Goal: Task Accomplishment & Management: Complete application form

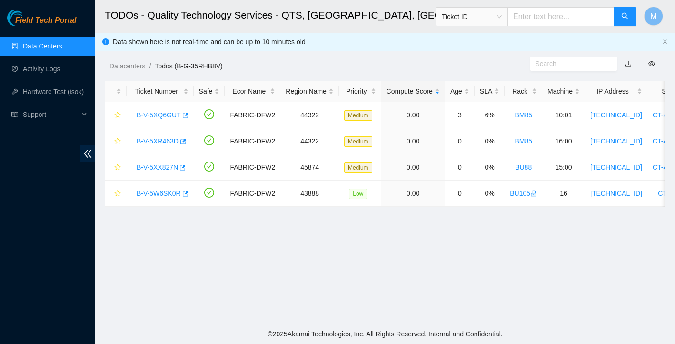
click at [36, 49] on link "Data Centers" at bounding box center [42, 46] width 39 height 8
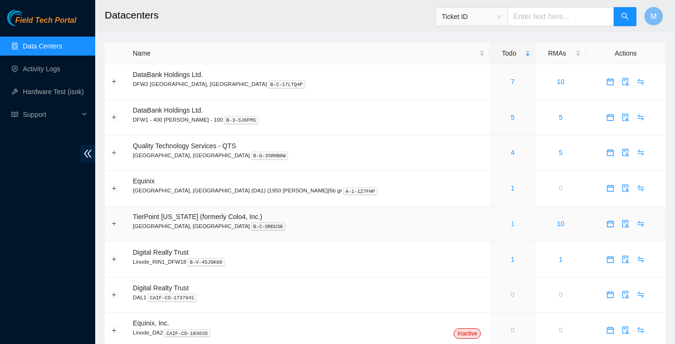
click at [510, 227] on link "1" at bounding box center [512, 224] width 4 height 8
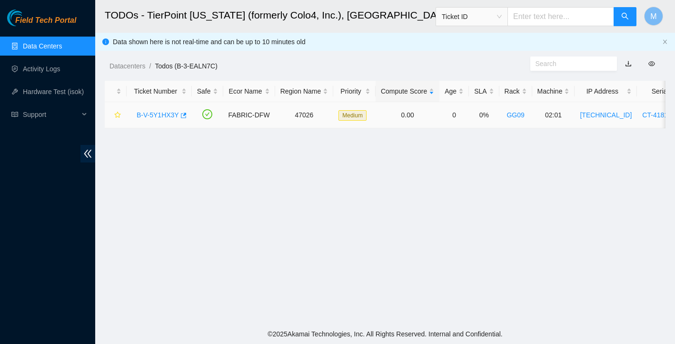
click at [162, 117] on link "B-V-5Y1HX3Y" at bounding box center [158, 115] width 42 height 8
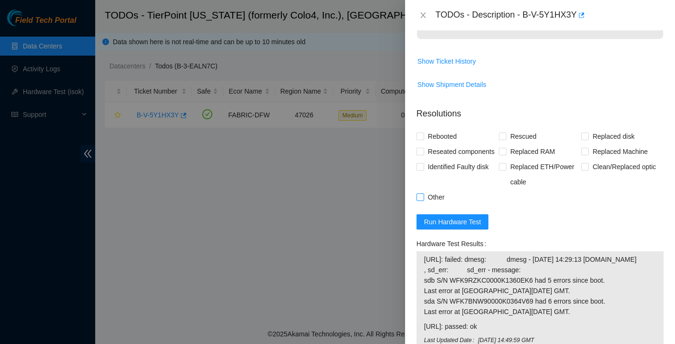
scroll to position [856, 0]
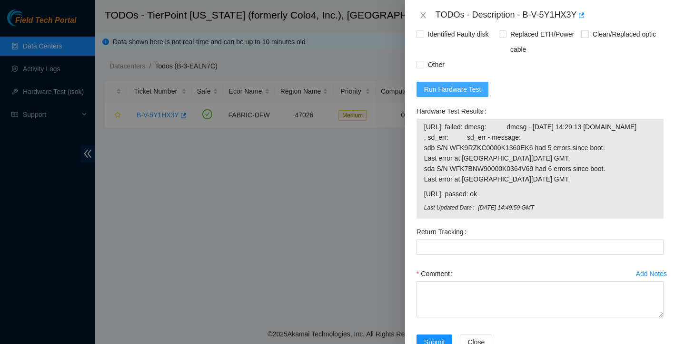
click at [475, 95] on span "Run Hardware Test" at bounding box center [452, 89] width 57 height 10
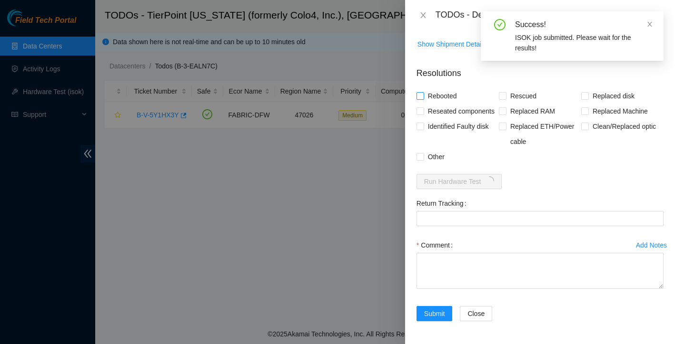
click at [420, 92] on input "Rebooted" at bounding box center [419, 95] width 7 height 7
checkbox input "true"
click at [499, 92] on input "Rescued" at bounding box center [502, 95] width 7 height 7
checkbox input "true"
click at [586, 92] on input "Replaced disk" at bounding box center [584, 95] width 7 height 7
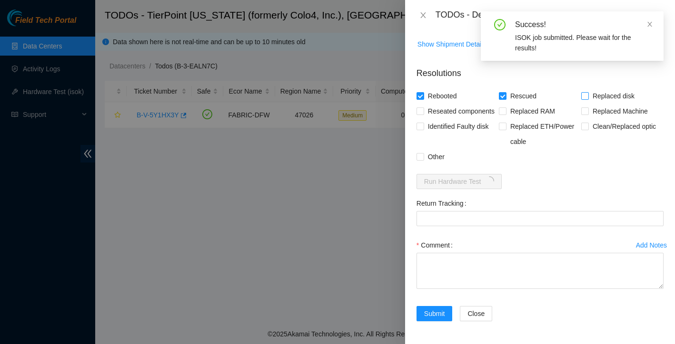
checkbox input "true"
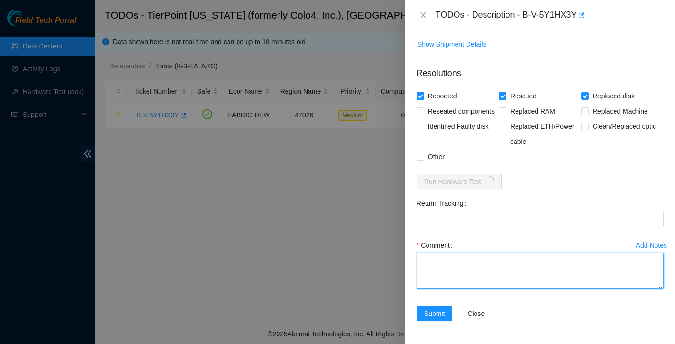
click at [476, 269] on textarea "Comment" at bounding box center [539, 271] width 247 height 36
paste textarea "Ticket: B-V-5Y1HX3Y New SN: WFKCPPYV Bad SN: WFK1LP5K Service Order: B-V-5Y31X5…"
click at [421, 260] on textarea "Ticket: B-V-5Y1HX3Y New SN: WFKCPPYV Bad SN: WFK1LP5K Service Order: B-V-5Y31X5…" at bounding box center [539, 271] width 247 height 36
click at [436, 259] on textarea "Ticket: B-V-5Y1HX3Y New SN: WFKCPPYV Bad SN: WFK1LP5K Service Order: B-V-5Y31X5…" at bounding box center [539, 271] width 247 height 36
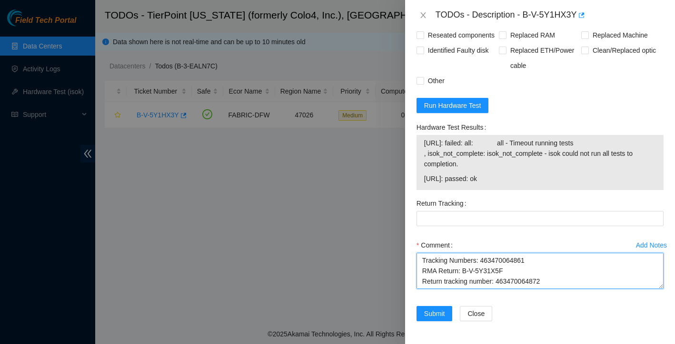
scroll to position [178, 0]
drag, startPoint x: 499, startPoint y: 272, endPoint x: 552, endPoint y: 270, distance: 53.3
click at [552, 270] on textarea "Powered down safely replaced disk rescued reconfigured isok: Passing Ticket: B-…" at bounding box center [539, 271] width 247 height 36
type textarea "Powered down safely replaced disk rescued reconfigured isok: Passing Ticket: B-…"
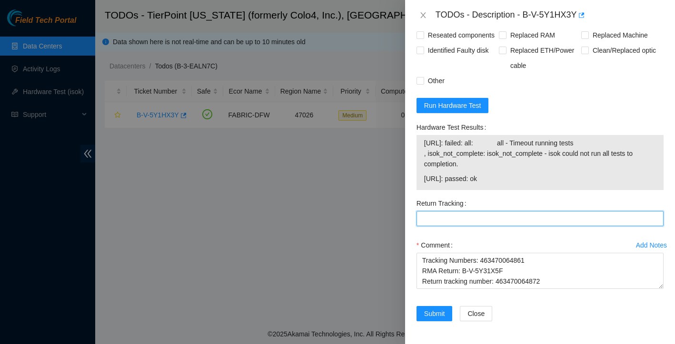
click at [460, 215] on Tracking "Return Tracking" at bounding box center [539, 218] width 247 height 15
paste Tracking "463470064872"
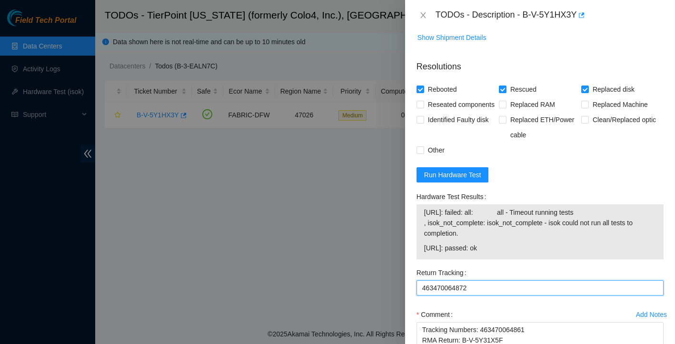
scroll to position [907, 0]
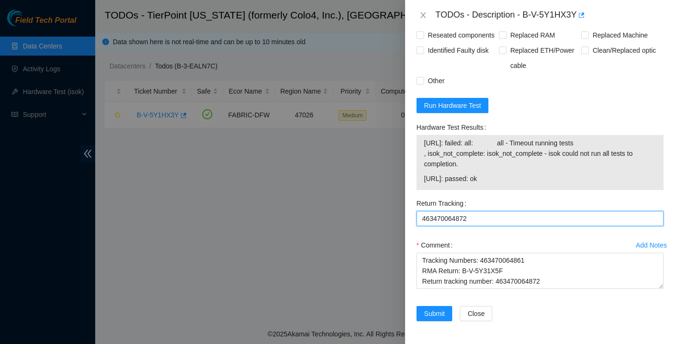
type Tracking "463470064872"
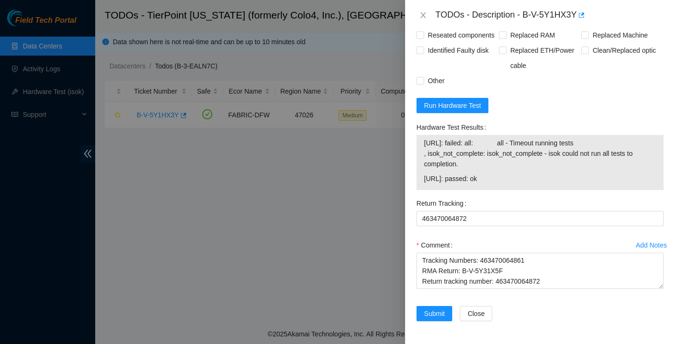
click at [508, 242] on div "Comment" at bounding box center [539, 245] width 247 height 15
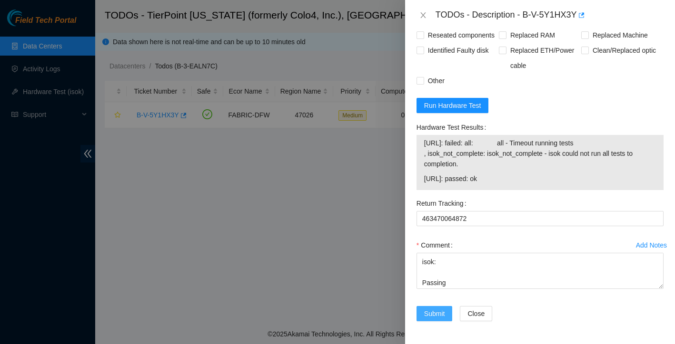
click at [435, 315] on span "Submit" at bounding box center [434, 314] width 21 height 10
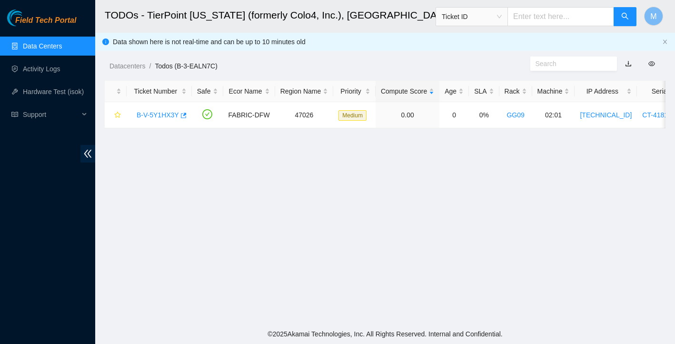
scroll to position [186, 0]
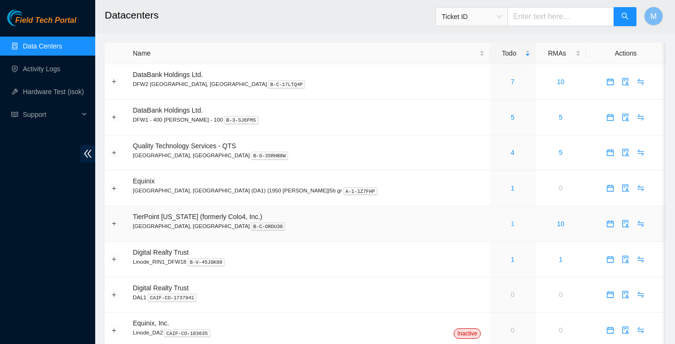
click at [510, 221] on link "1" at bounding box center [512, 224] width 4 height 8
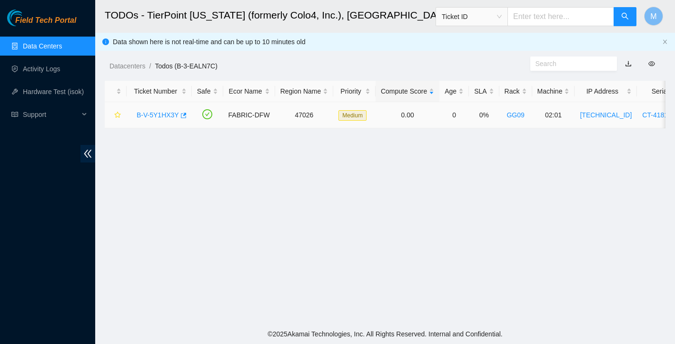
click at [149, 117] on link "B-V-5Y1HX3Y" at bounding box center [158, 115] width 42 height 8
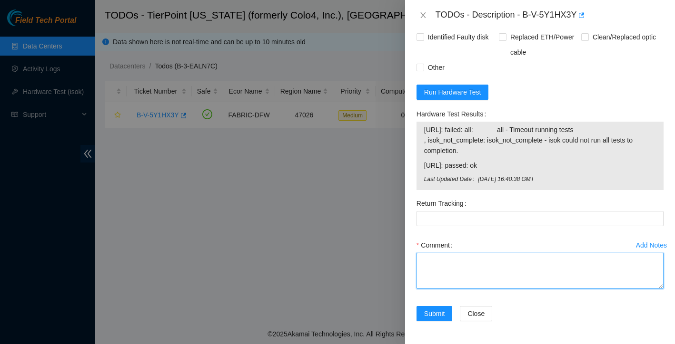
click at [479, 259] on textarea "Comment" at bounding box center [539, 271] width 247 height 36
paste textarea "Ticket: B-V-5Y1HX3Y New SN: WFKCPPYV Bad SN: WFK1LP5K Service Order: B-V-5Y31X5…"
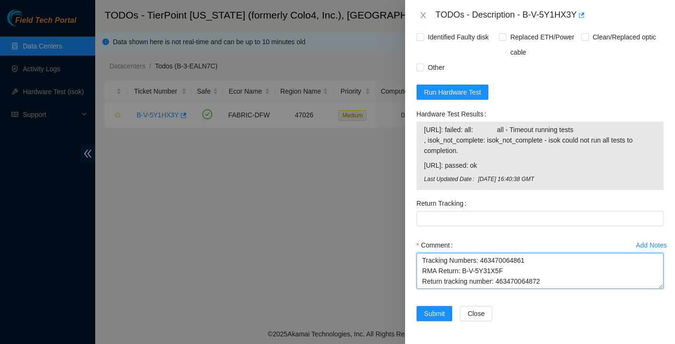
drag, startPoint x: 498, startPoint y: 283, endPoint x: 565, endPoint y: 277, distance: 66.8
click at [565, 277] on textarea "replaced disk rescued reconfigured isok: Passing email to tracking-callas: Tick…" at bounding box center [539, 271] width 247 height 36
type textarea "replaced disk rescued reconfigured isok: Passing email to tracking-callas: Tick…"
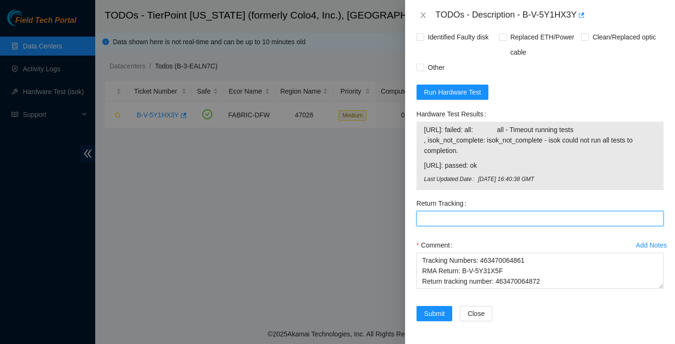
click at [439, 216] on Tracking "Return Tracking" at bounding box center [539, 218] width 247 height 15
paste Tracking "463470064872"
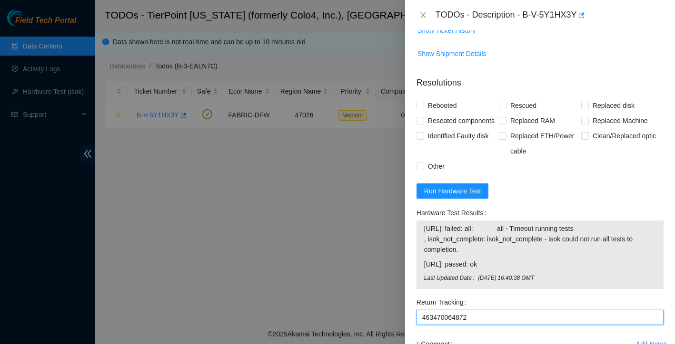
scroll to position [716, 0]
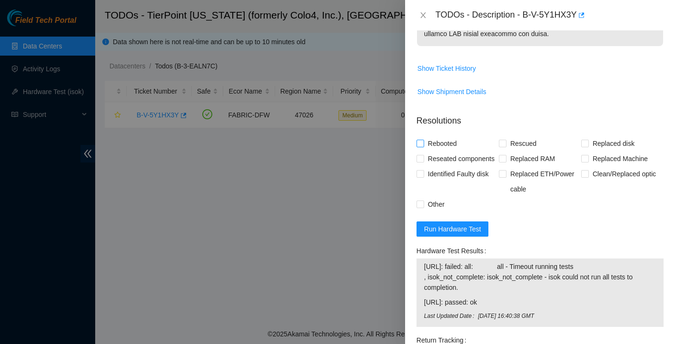
type Tracking "463470064872"
click at [421, 147] on input "Rebooted" at bounding box center [419, 143] width 7 height 7
checkbox input "true"
click at [419, 162] on input "Reseated components" at bounding box center [419, 158] width 7 height 7
checkbox input "true"
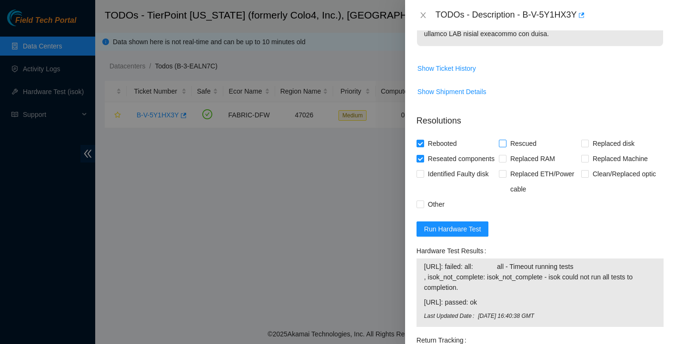
click at [505, 147] on input "Rescued" at bounding box center [502, 143] width 7 height 7
checkbox input "true"
click at [585, 147] on input "Replaced disk" at bounding box center [584, 143] width 7 height 7
checkbox input "true"
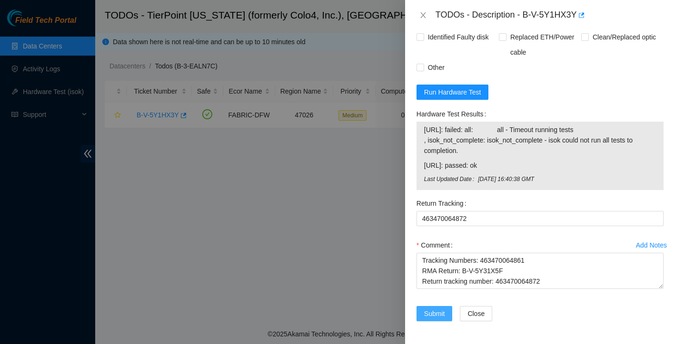
scroll to position [920, 0]
click at [438, 313] on span "Submit" at bounding box center [434, 314] width 21 height 10
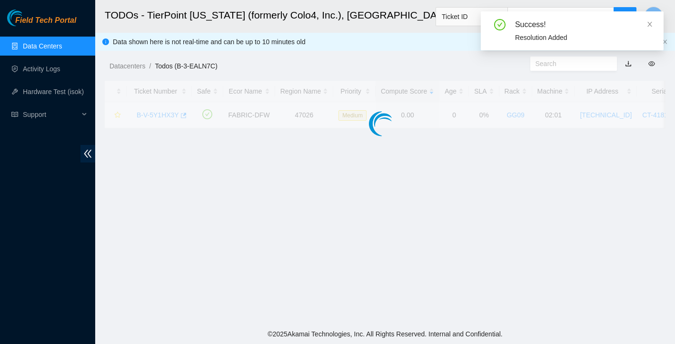
scroll to position [186, 0]
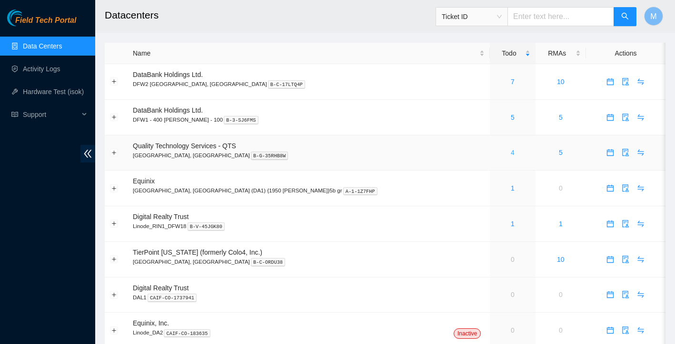
click at [510, 151] on link "4" at bounding box center [512, 153] width 4 height 8
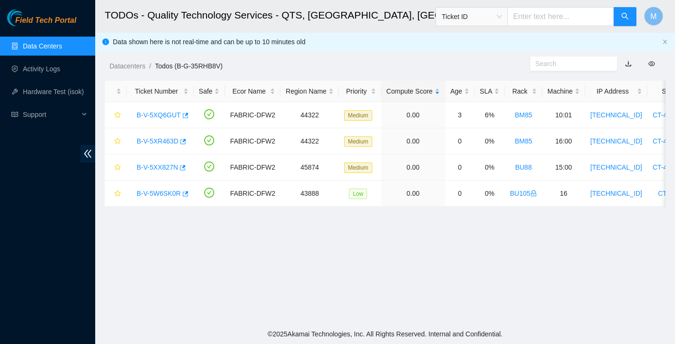
click at [51, 42] on link "Data Centers" at bounding box center [42, 46] width 39 height 8
